Goal: Transaction & Acquisition: Purchase product/service

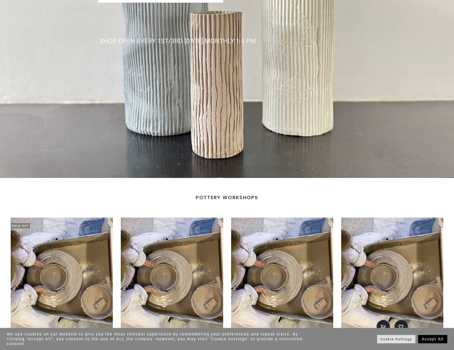
scroll to position [214, 0]
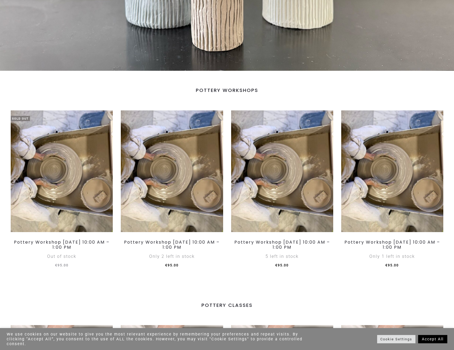
click at [435, 343] on link "Accept All" at bounding box center [432, 339] width 29 height 8
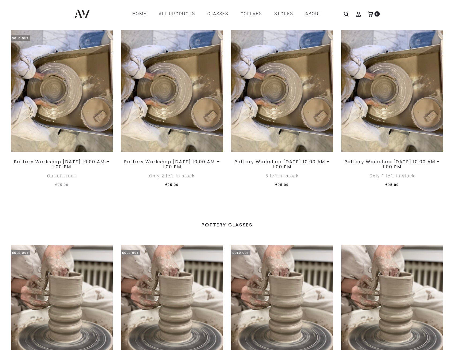
scroll to position [107, 0]
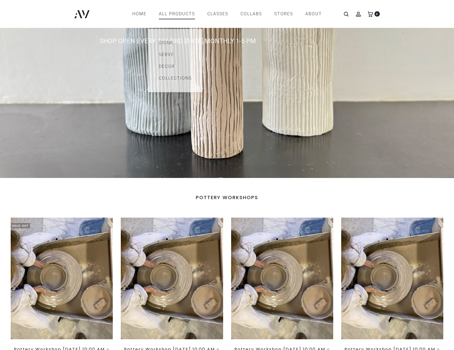
click at [183, 13] on link "All products" at bounding box center [177, 13] width 36 height 9
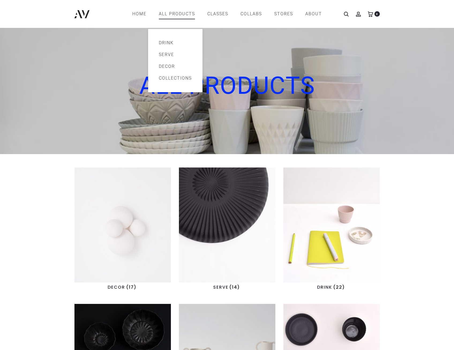
click at [170, 66] on link "Decor" at bounding box center [175, 66] width 33 height 6
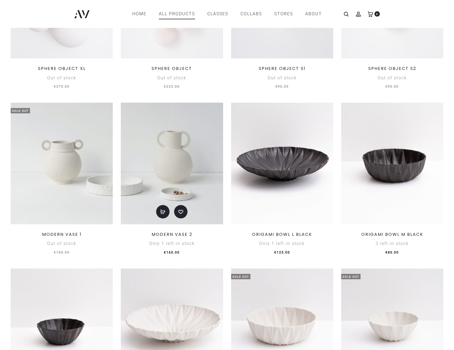
scroll to position [148, 0]
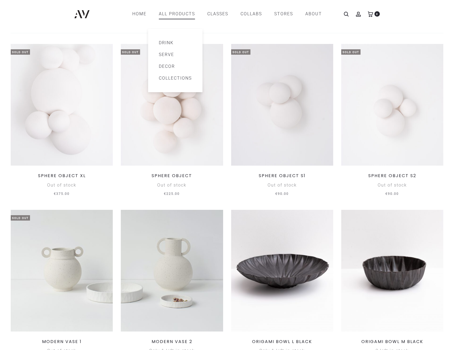
click at [170, 53] on link "Serve" at bounding box center [175, 54] width 33 height 6
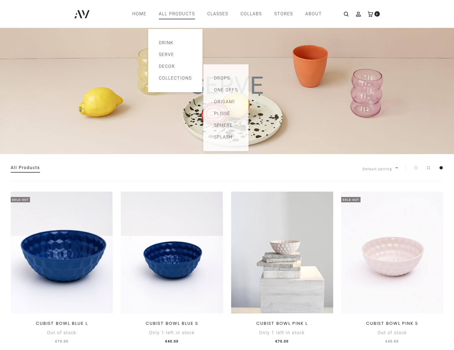
click at [165, 76] on link "Collections" at bounding box center [175, 78] width 33 height 6
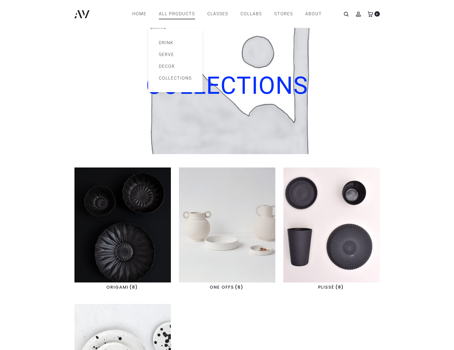
click at [169, 43] on link "Drink" at bounding box center [175, 43] width 33 height 6
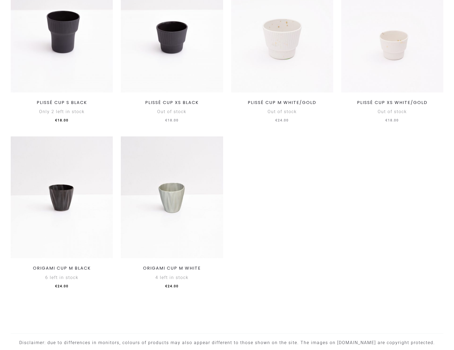
scroll to position [723, 0]
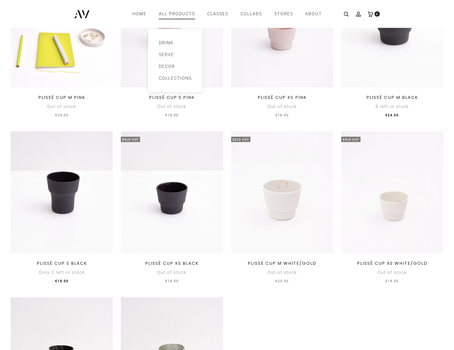
click at [166, 54] on link "Serve" at bounding box center [175, 54] width 33 height 6
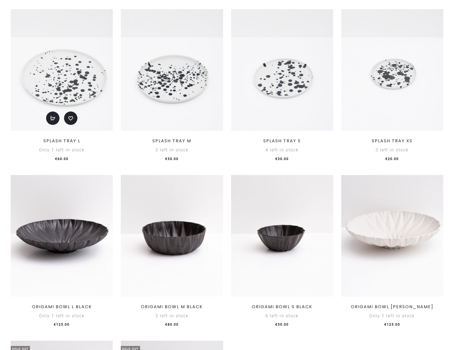
scroll to position [375, 0]
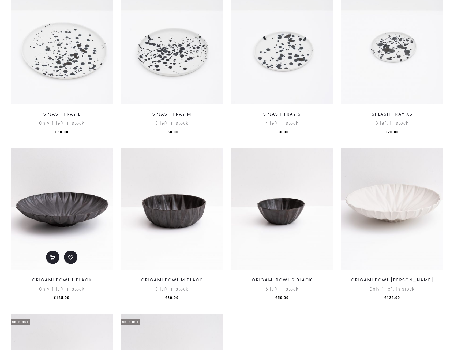
click at [65, 228] on img at bounding box center [62, 209] width 102 height 122
